Goal: Complete application form

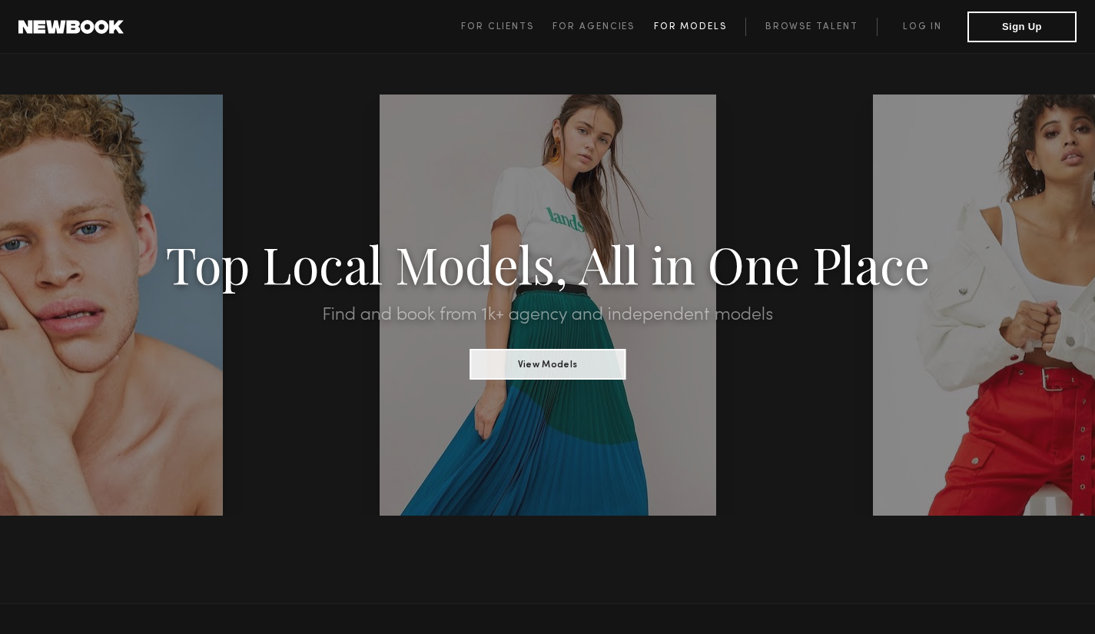
click at [709, 27] on span "For Models" at bounding box center [690, 26] width 73 height 9
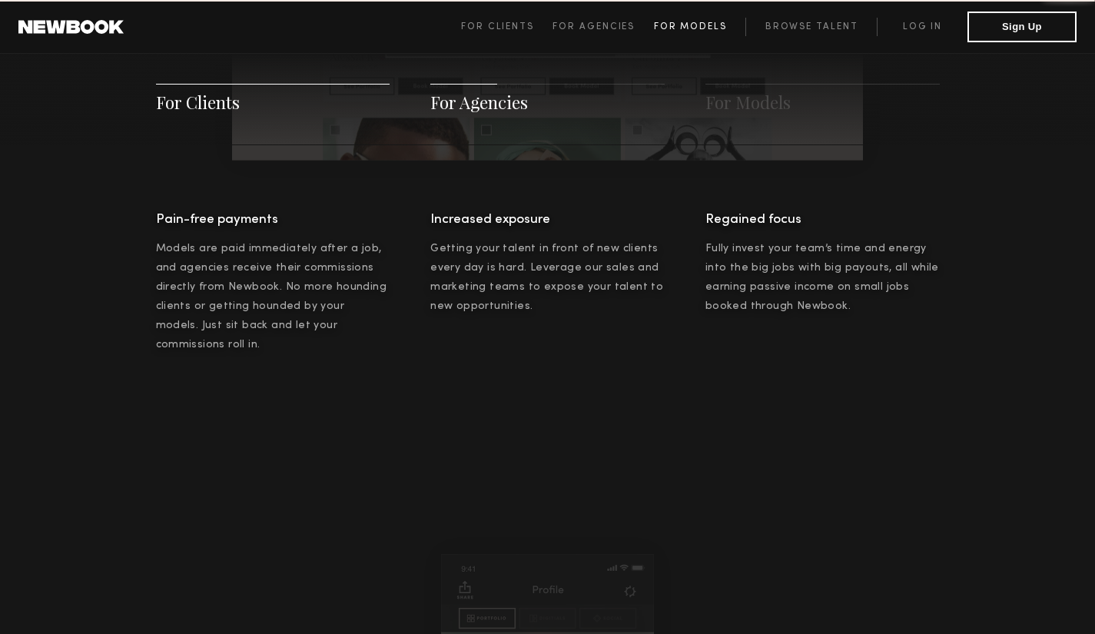
scroll to position [2212, 0]
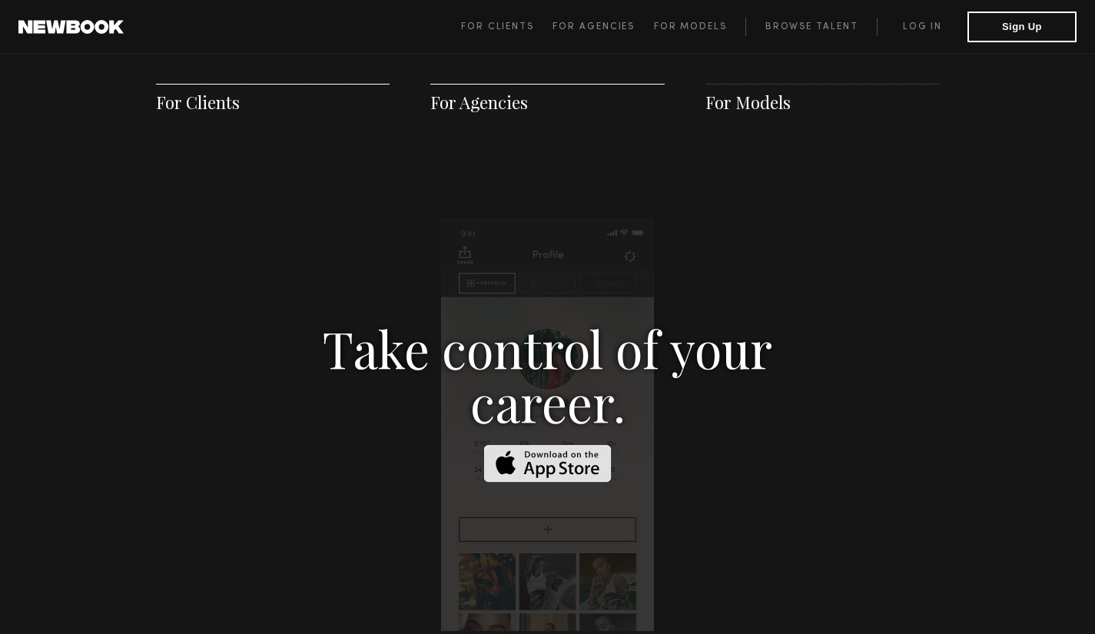
click at [745, 104] on span "For Models" at bounding box center [747, 102] width 85 height 23
click at [745, 106] on span "For Models" at bounding box center [747, 102] width 85 height 23
click at [745, 107] on span "For Models" at bounding box center [747, 102] width 85 height 23
click at [1012, 25] on button "Sign Up" at bounding box center [1022, 26] width 109 height 31
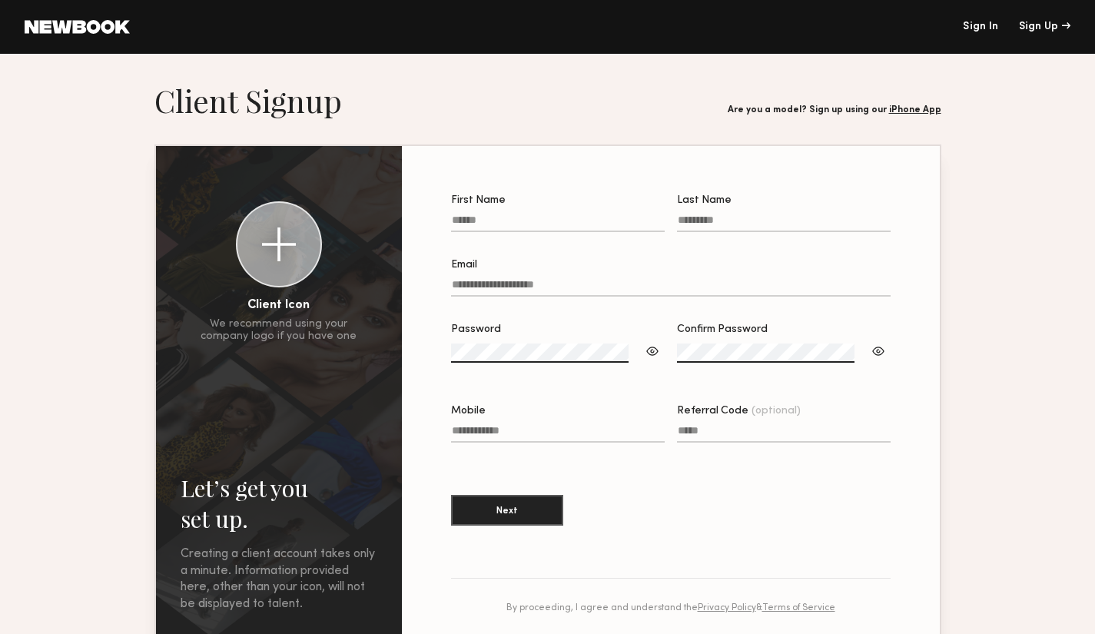
click at [573, 222] on input "First Name" at bounding box center [558, 223] width 214 height 18
type input "*****"
click at [531, 286] on input "Email" at bounding box center [671, 288] width 440 height 18
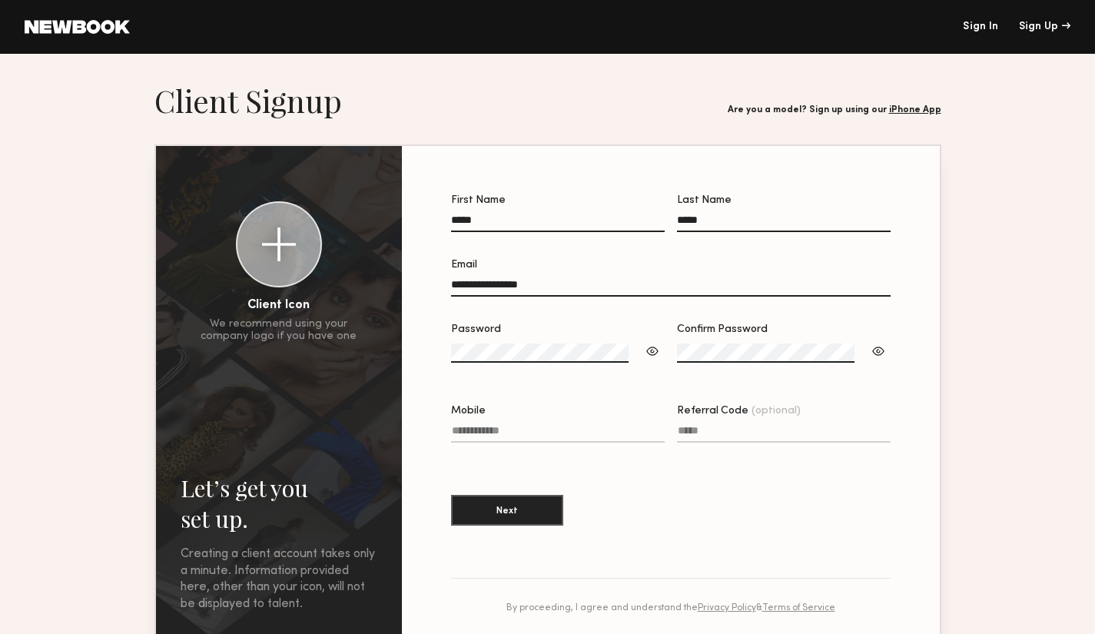
type input "**********"
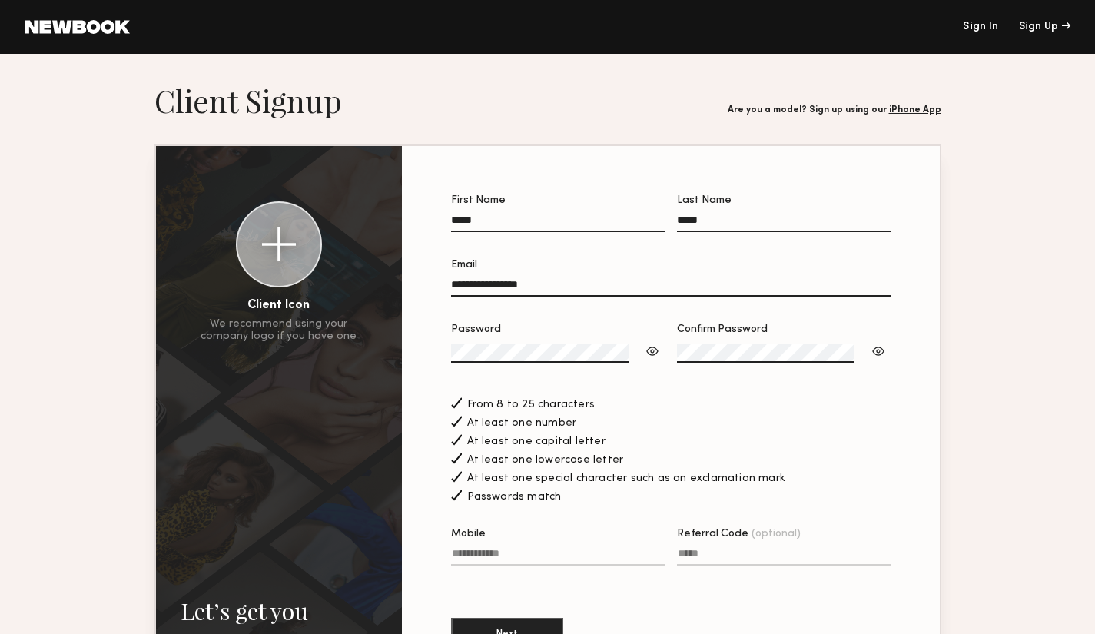
click at [660, 359] on div at bounding box center [652, 351] width 15 height 15
click at [881, 356] on div at bounding box center [878, 351] width 15 height 15
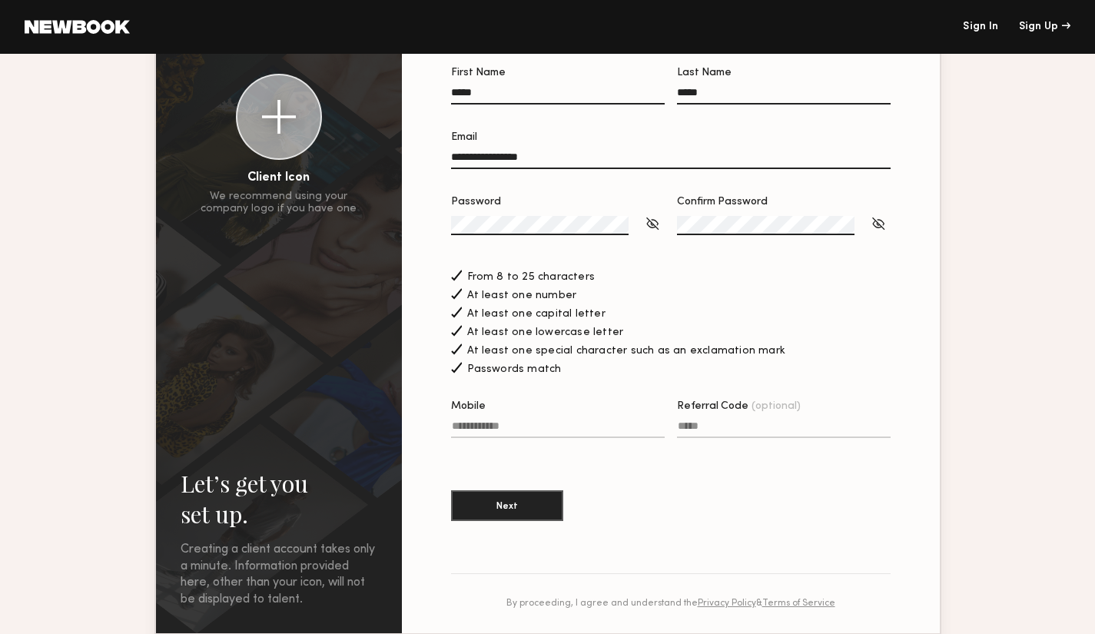
scroll to position [136, 0]
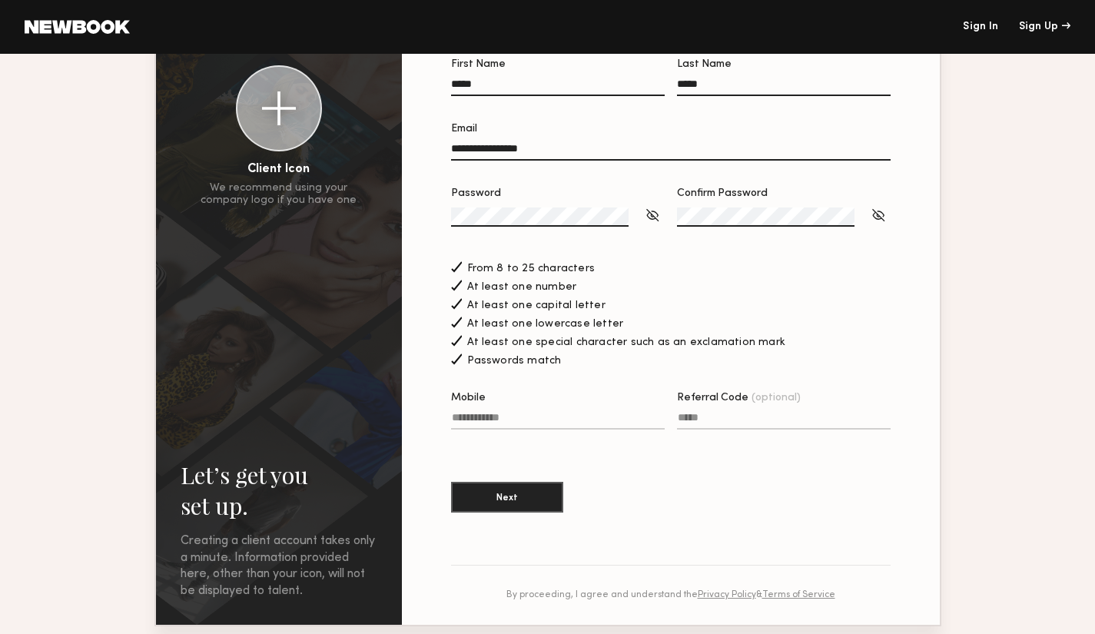
click at [549, 427] on input "Mobile" at bounding box center [558, 421] width 214 height 18
type input "**********"
click at [563, 507] on button "Next" at bounding box center [507, 496] width 112 height 31
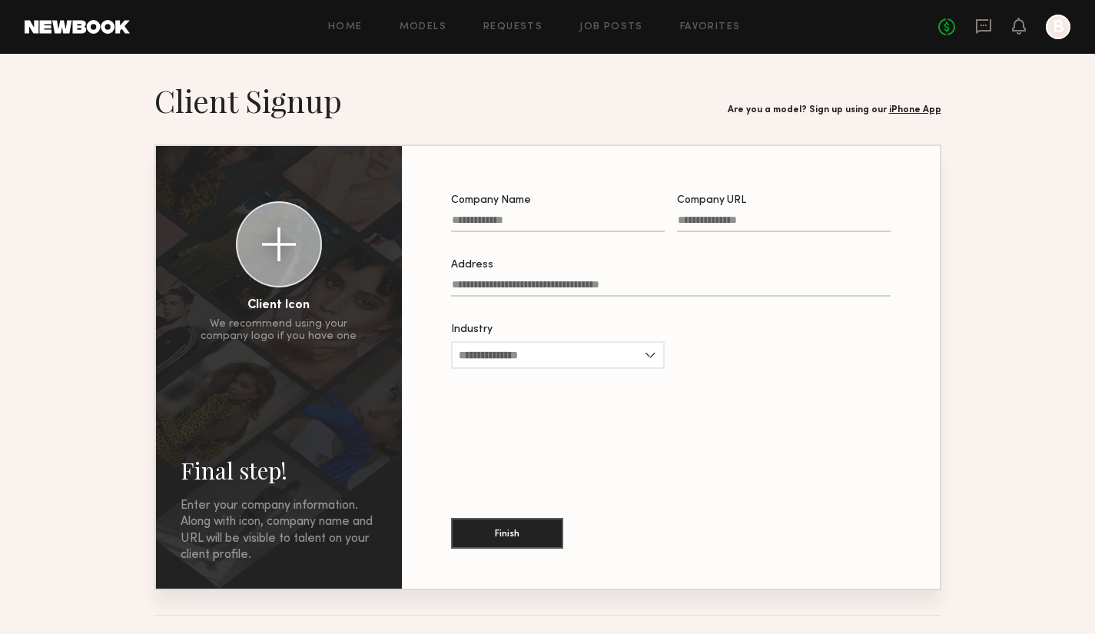
click at [638, 218] on input "Company Name" at bounding box center [558, 223] width 214 height 18
click at [746, 231] on input "Company URL" at bounding box center [784, 223] width 214 height 18
click at [665, 228] on input "Company Name Required" at bounding box center [558, 223] width 214 height 18
click at [426, 32] on link "Models" at bounding box center [423, 27] width 47 height 10
click at [908, 109] on link "iPhone App" at bounding box center [915, 109] width 52 height 9
